Goal: Transaction & Acquisition: Subscribe to service/newsletter

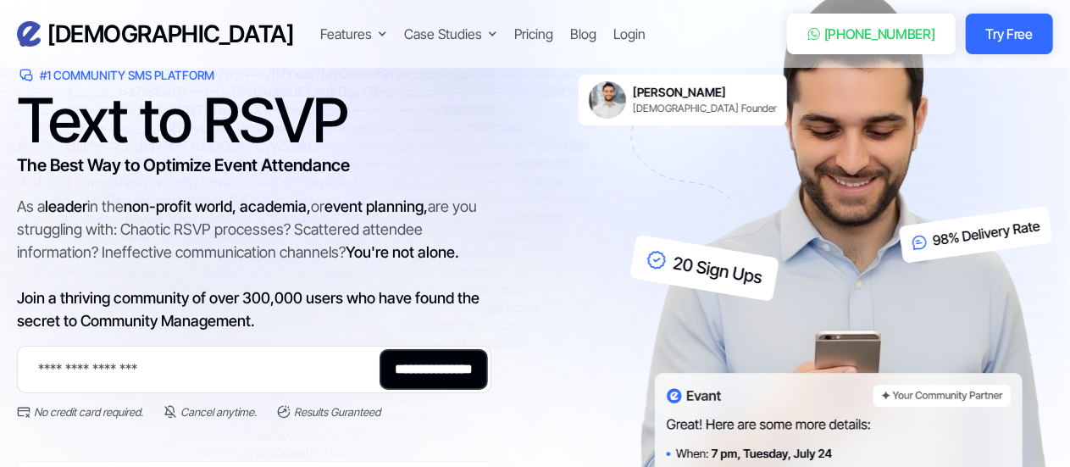
scroll to position [85, 0]
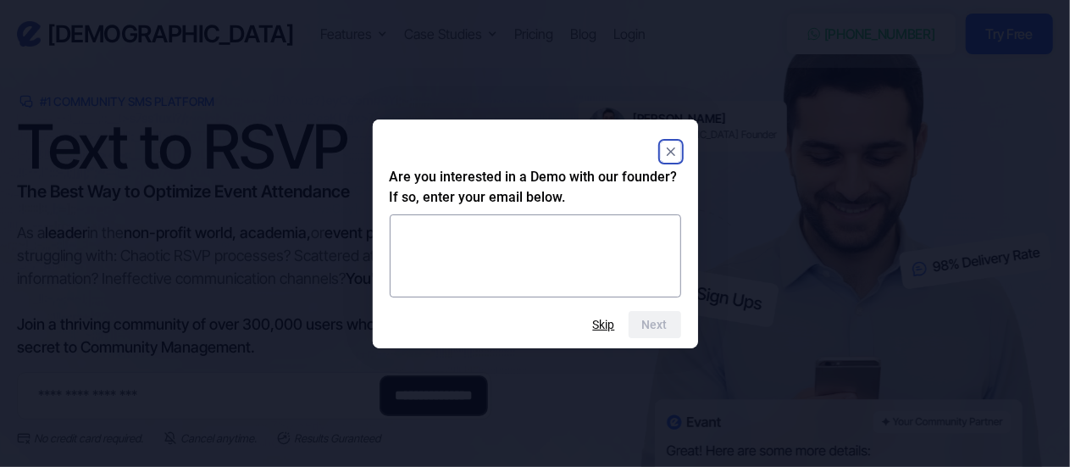
click at [675, 155] on rect "Close" at bounding box center [671, 151] width 20 height 20
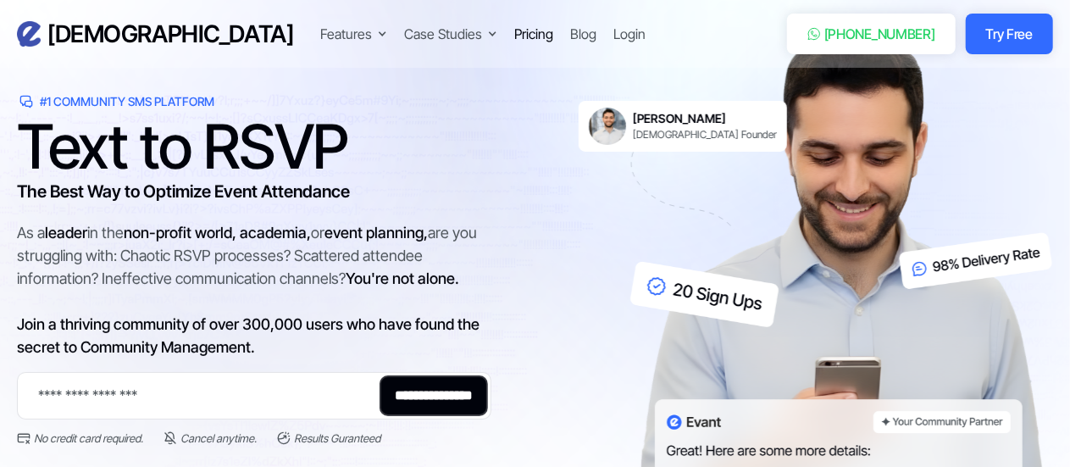
click at [514, 25] on div "Pricing" at bounding box center [533, 34] width 39 height 20
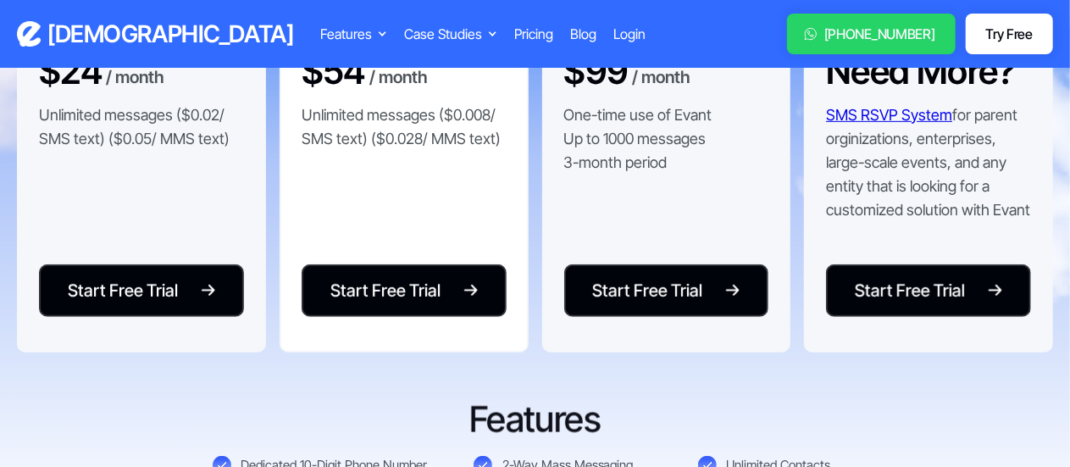
scroll to position [339, 0]
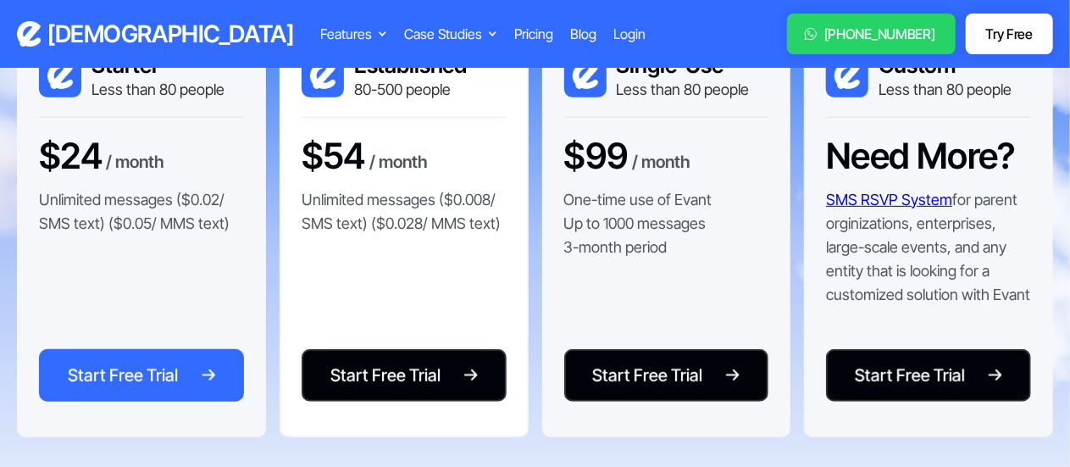
click at [222, 377] on link "Start Free Trial Start Free Trial" at bounding box center [141, 375] width 205 height 53
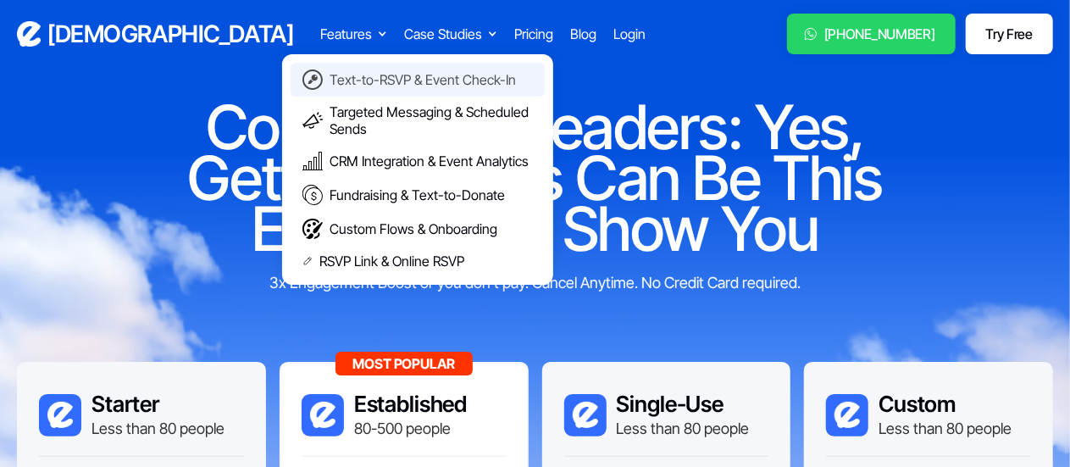
click at [329, 85] on div "Text-to-RSVP & Event Check-In" at bounding box center [422, 79] width 186 height 17
